Goal: Use online tool/utility: Utilize a website feature to perform a specific function

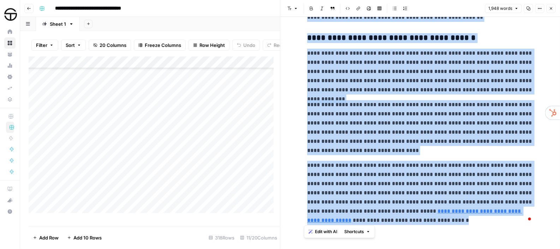
scroll to position [2858, 0]
click at [103, 110] on div "Add Column" at bounding box center [154, 137] width 251 height 163
click at [241, 112] on div "Add Column" at bounding box center [154, 137] width 251 height 163
click at [265, 112] on div "Add Column" at bounding box center [154, 137] width 251 height 163
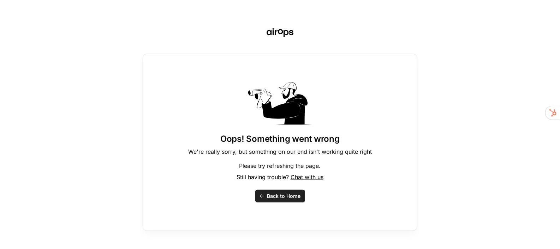
click at [284, 194] on span "Back to Home" at bounding box center [284, 196] width 34 height 7
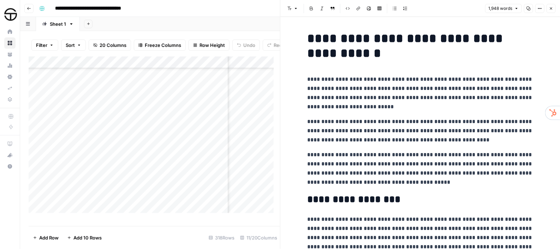
click at [549, 8] on icon "button" at bounding box center [551, 8] width 4 height 4
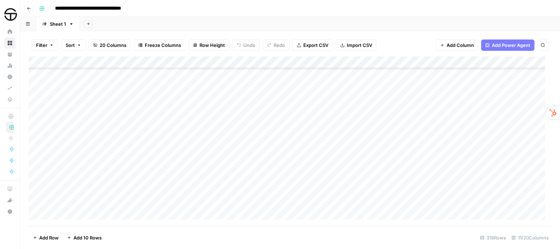
scroll to position [2874, 0]
click at [258, 89] on div "Add Column" at bounding box center [290, 141] width 522 height 170
click at [295, 90] on div "Add Column" at bounding box center [290, 141] width 522 height 170
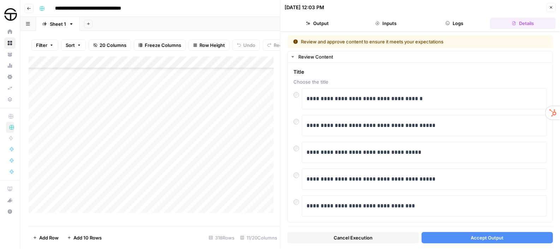
click at [465, 238] on button "Accept Output" at bounding box center [486, 237] width 131 height 11
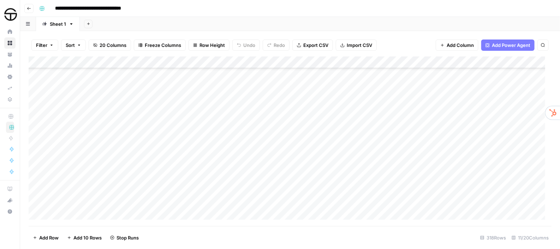
click at [415, 89] on div "Add Column" at bounding box center [290, 141] width 522 height 170
click at [344, 87] on div "Add Column" at bounding box center [290, 141] width 522 height 170
click at [379, 92] on div "Add Column" at bounding box center [290, 141] width 522 height 170
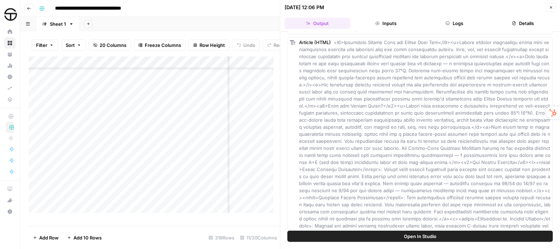
scroll to position [783, 0]
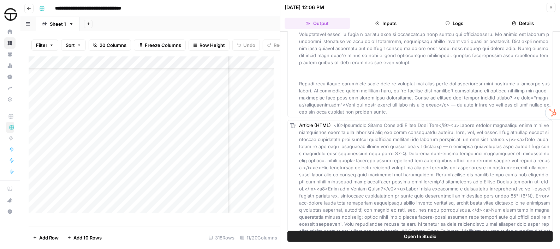
click at [551, 5] on icon "button" at bounding box center [551, 7] width 4 height 4
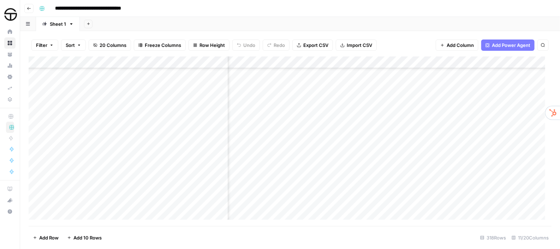
scroll to position [2770, 298]
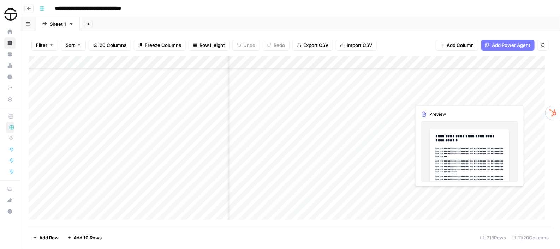
click at [482, 192] on div "Add Column" at bounding box center [290, 141] width 522 height 170
click at [474, 168] on div "Add Column" at bounding box center [290, 141] width 522 height 170
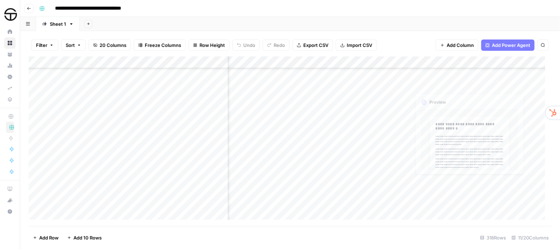
click at [476, 191] on div "Add Column" at bounding box center [290, 141] width 522 height 170
click at [520, 193] on div "Add Column" at bounding box center [290, 141] width 522 height 170
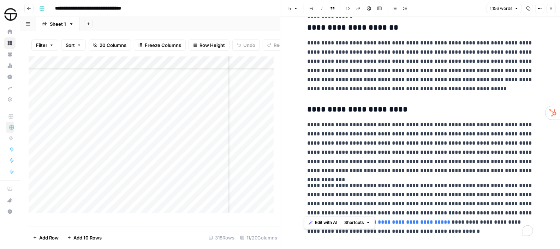
scroll to position [1081, 0]
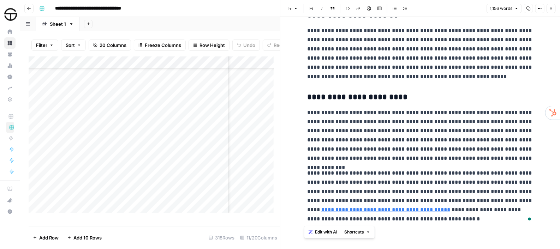
drag, startPoint x: 303, startPoint y: 37, endPoint x: 474, endPoint y: 235, distance: 261.7
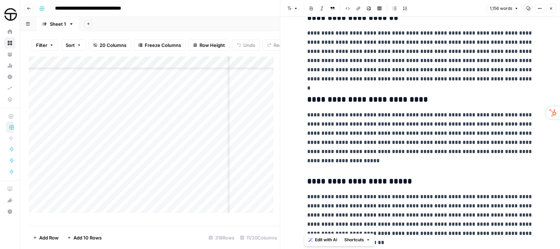
scroll to position [2668, 298]
click at [550, 7] on icon "button" at bounding box center [551, 8] width 4 height 4
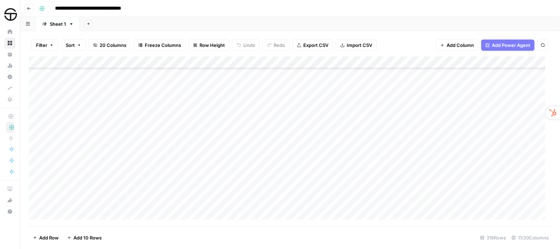
scroll to position [2874, 0]
click at [264, 139] on div "Add Column" at bounding box center [290, 141] width 522 height 170
click at [291, 142] on div "Add Column" at bounding box center [290, 141] width 522 height 170
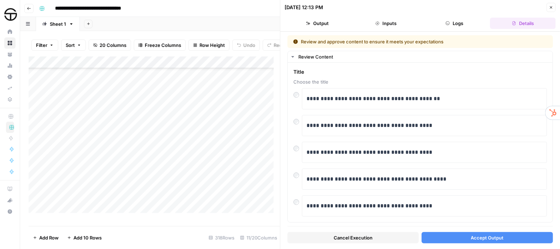
click at [492, 235] on span "Accept Output" at bounding box center [487, 237] width 33 height 7
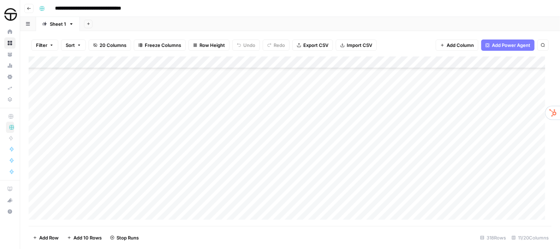
scroll to position [2874, 0]
click at [270, 141] on div "Add Column" at bounding box center [290, 141] width 522 height 170
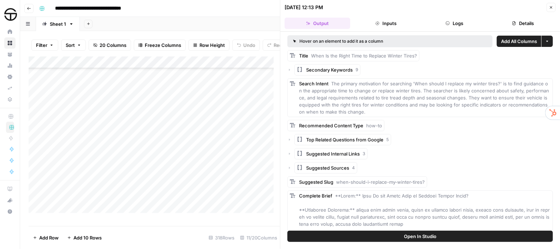
click at [549, 7] on icon "button" at bounding box center [551, 7] width 4 height 4
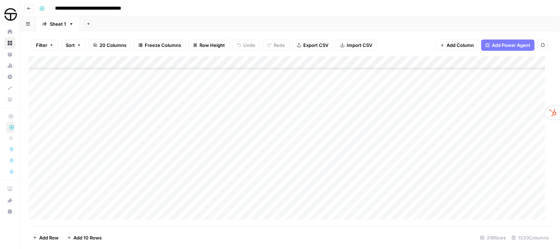
click at [416, 138] on div "Add Column" at bounding box center [290, 141] width 522 height 170
click at [472, 138] on div "Add Column" at bounding box center [290, 141] width 522 height 170
click at [467, 141] on div "Add Column" at bounding box center [290, 141] width 522 height 170
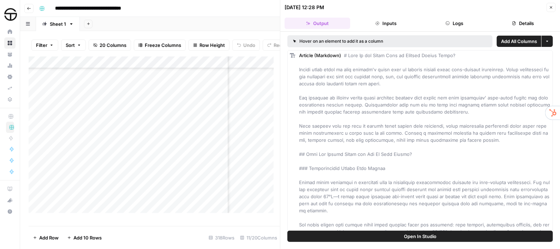
click at [551, 7] on icon "button" at bounding box center [551, 7] width 2 height 2
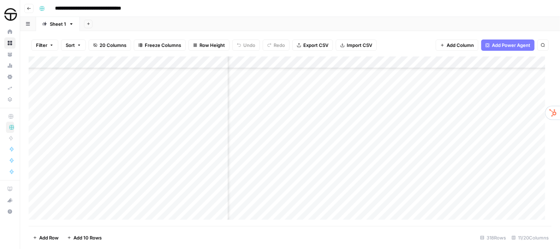
scroll to position [2874, 459]
click at [387, 137] on div "Add Column" at bounding box center [290, 141] width 522 height 170
click at [446, 138] on div "Add Column" at bounding box center [290, 141] width 522 height 170
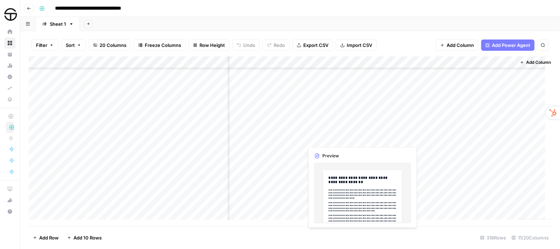
click at [322, 137] on div "Add Column" at bounding box center [290, 141] width 522 height 170
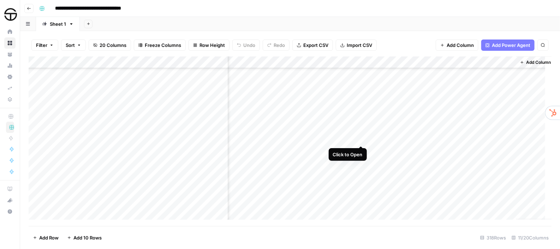
click at [362, 138] on div "Add Column" at bounding box center [290, 141] width 522 height 170
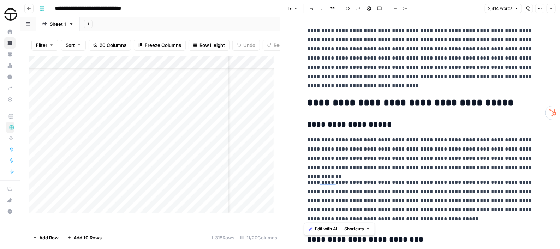
scroll to position [2454, 0]
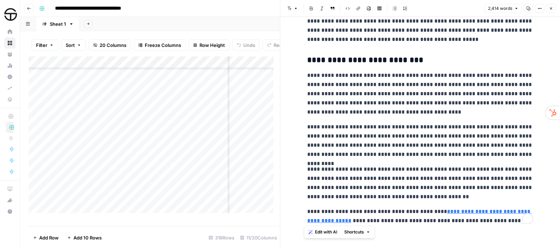
drag, startPoint x: 306, startPoint y: 33, endPoint x: 502, endPoint y: 232, distance: 279.4
copy div "**********"
